Goal: Information Seeking & Learning: Find specific fact

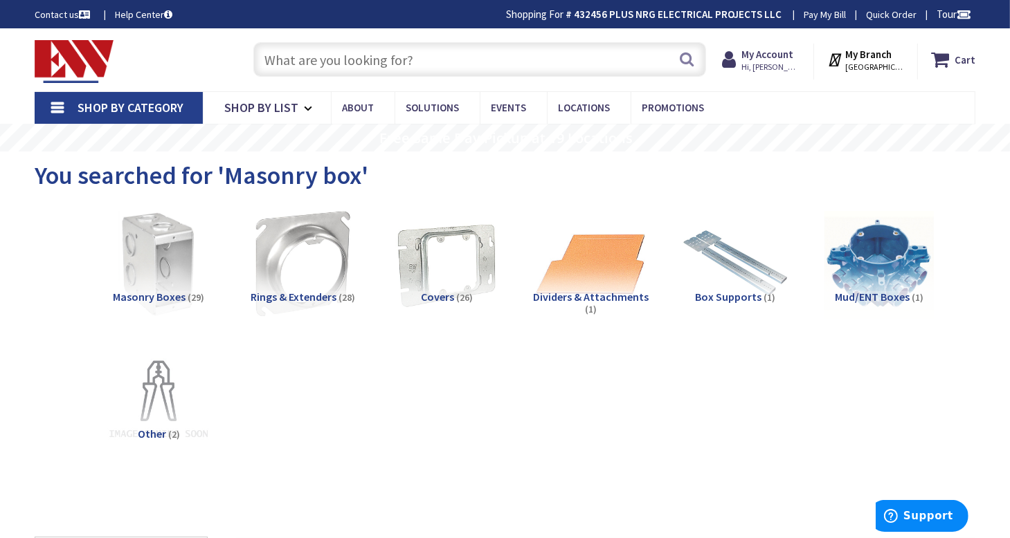
click at [413, 59] on input "text" at bounding box center [479, 59] width 453 height 35
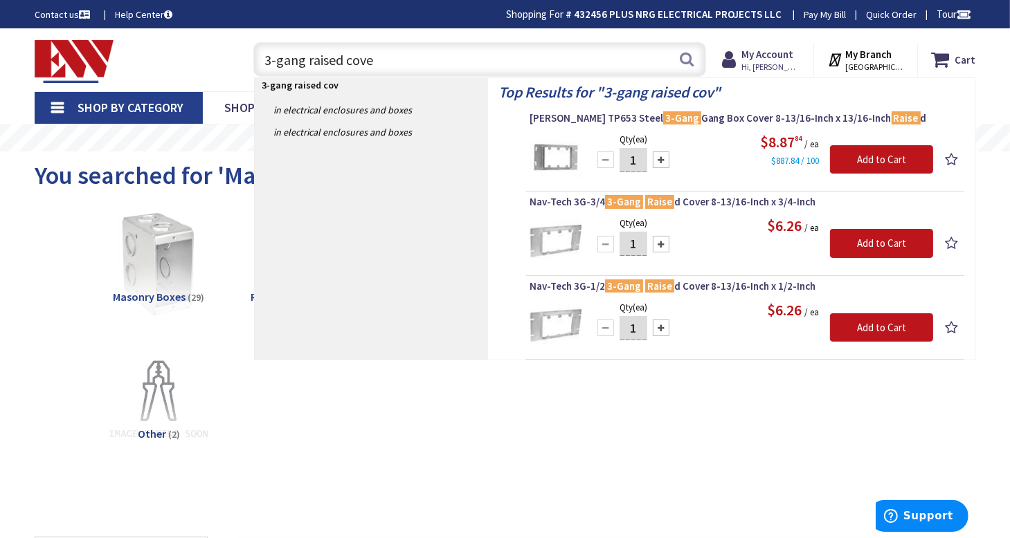
type input "3-gang raised cover"
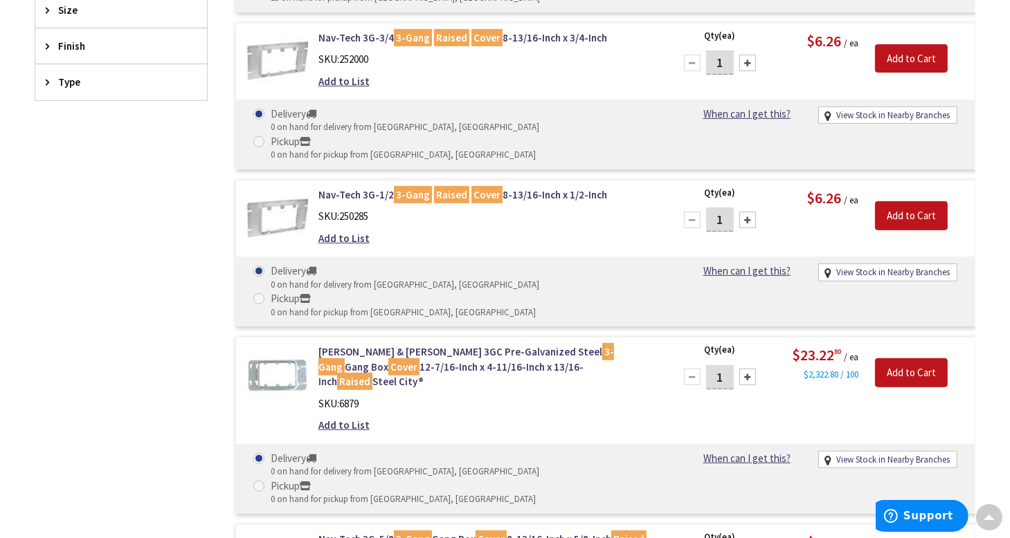
type input "[GEOGRAPHIC_DATA], [GEOGRAPHIC_DATA]"
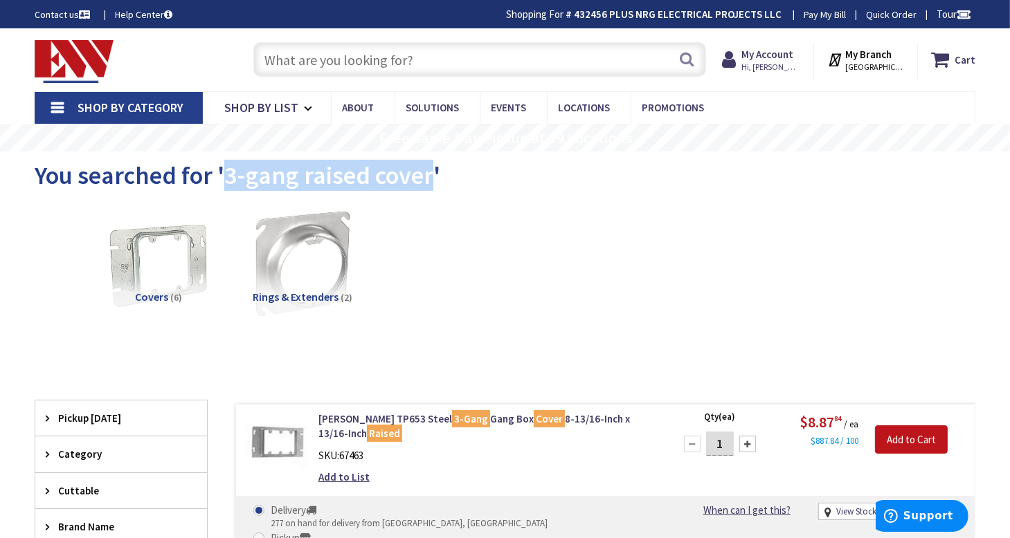
drag, startPoint x: 222, startPoint y: 170, endPoint x: 426, endPoint y: 186, distance: 204.9
click at [426, 186] on span "You searched for '3-gang raised cover'" at bounding box center [238, 175] width 406 height 31
copy span "3-gang raised cover"
